Goal: Navigation & Orientation: Go to known website

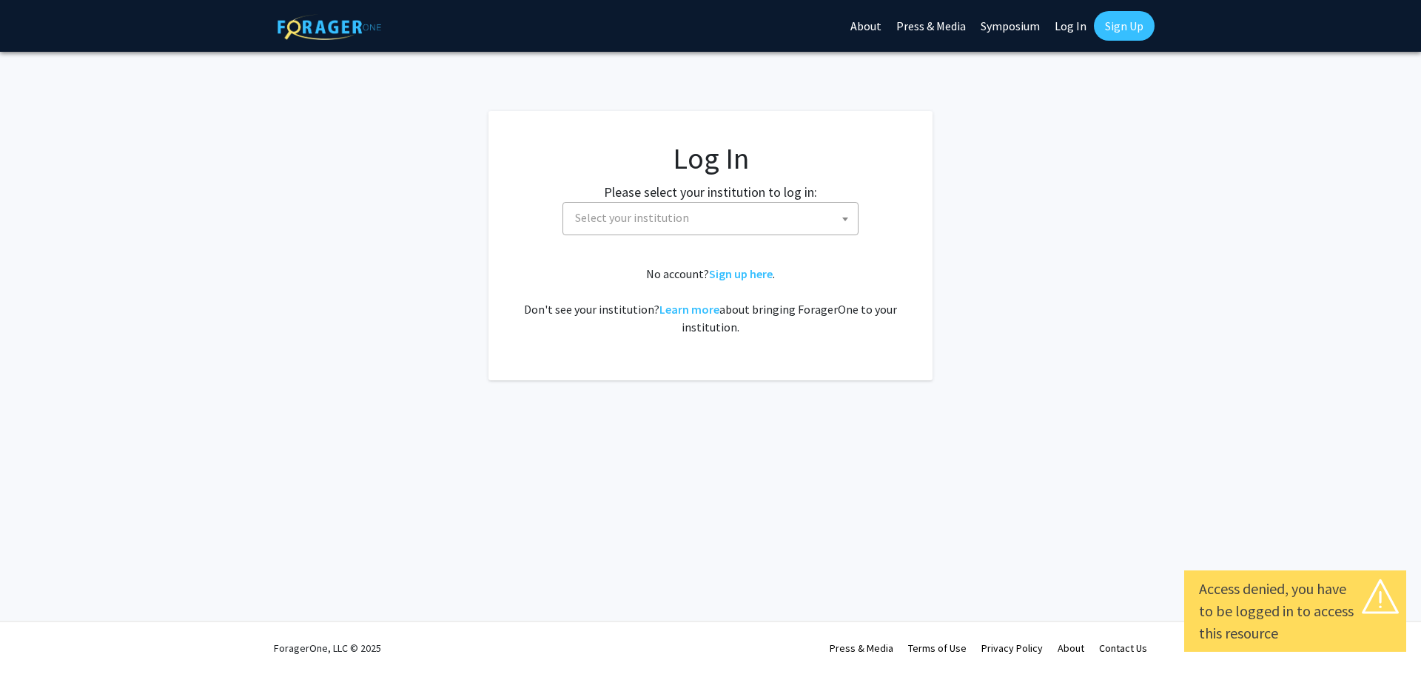
select select
click at [813, 228] on span "Select your institution" at bounding box center [713, 218] width 289 height 30
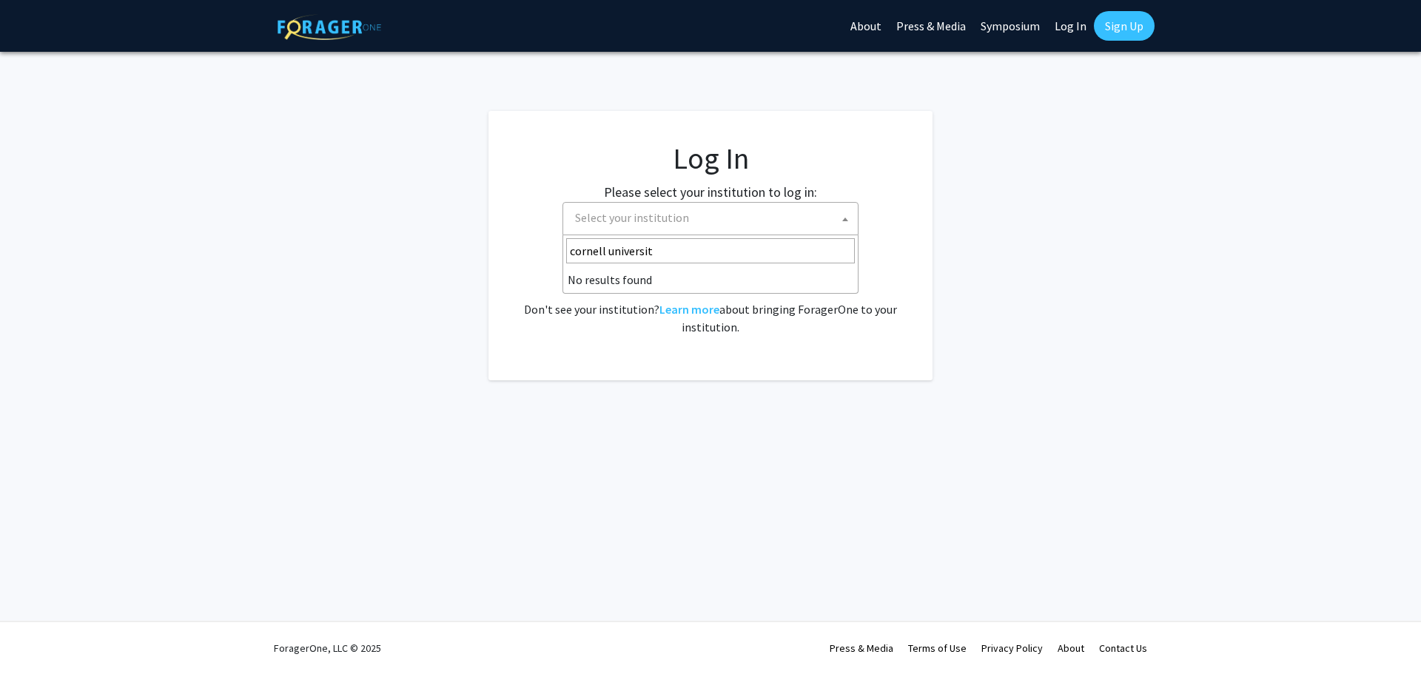
type input "[GEOGRAPHIC_DATA]"
click at [722, 247] on input "[GEOGRAPHIC_DATA]" at bounding box center [710, 250] width 289 height 25
click at [765, 199] on label "Please select your institution to log in:" at bounding box center [710, 192] width 213 height 20
